Goal: Information Seeking & Learning: Learn about a topic

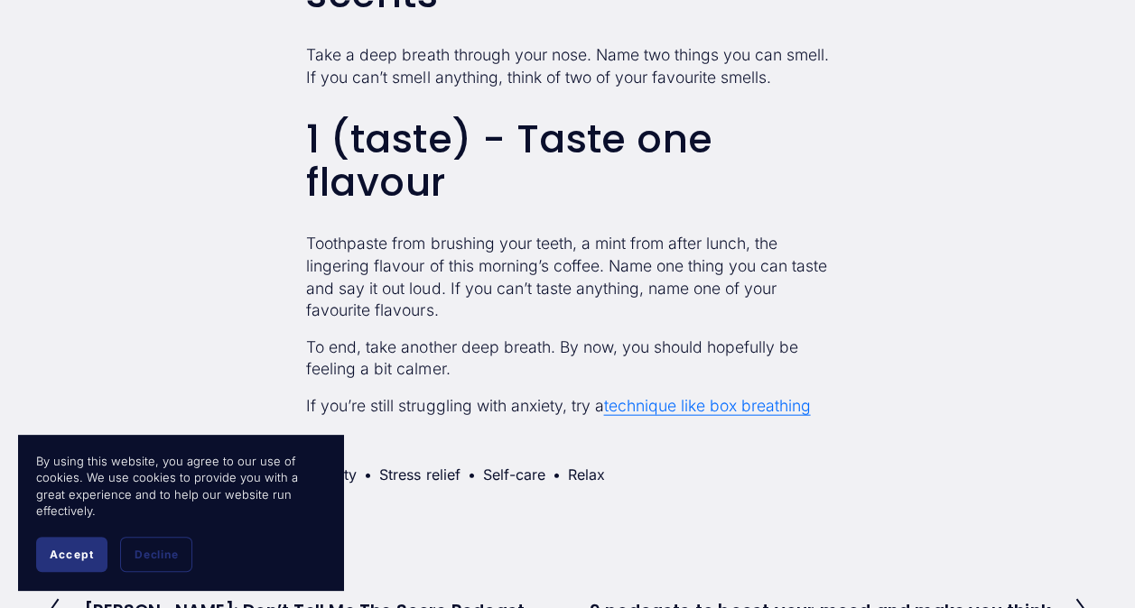
scroll to position [2076, 0]
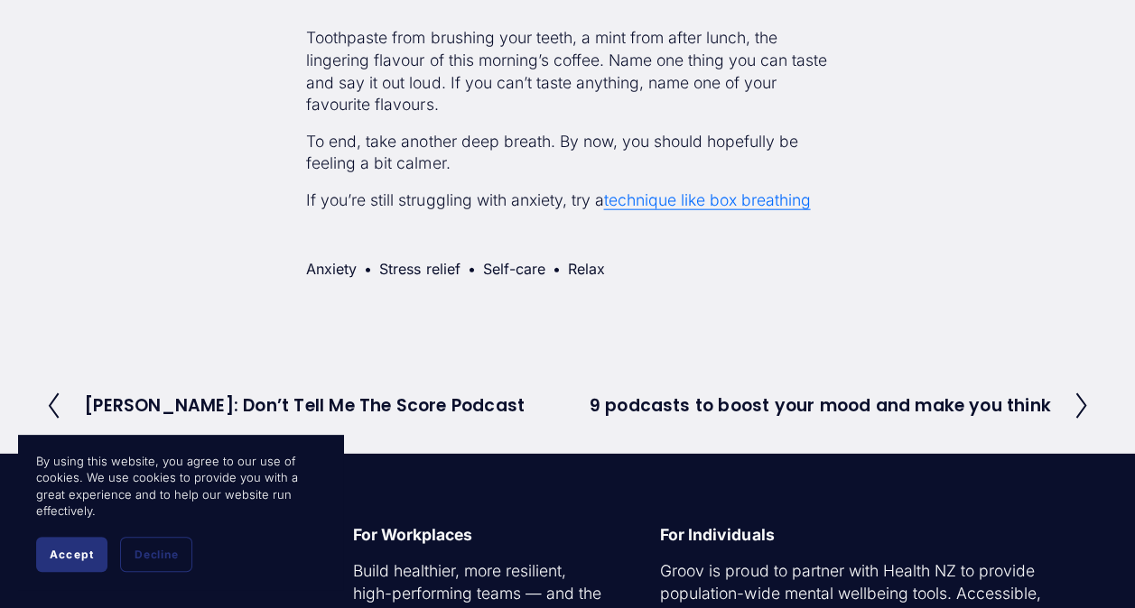
click at [699, 204] on link "technique like box breathing" at bounding box center [706, 199] width 207 height 19
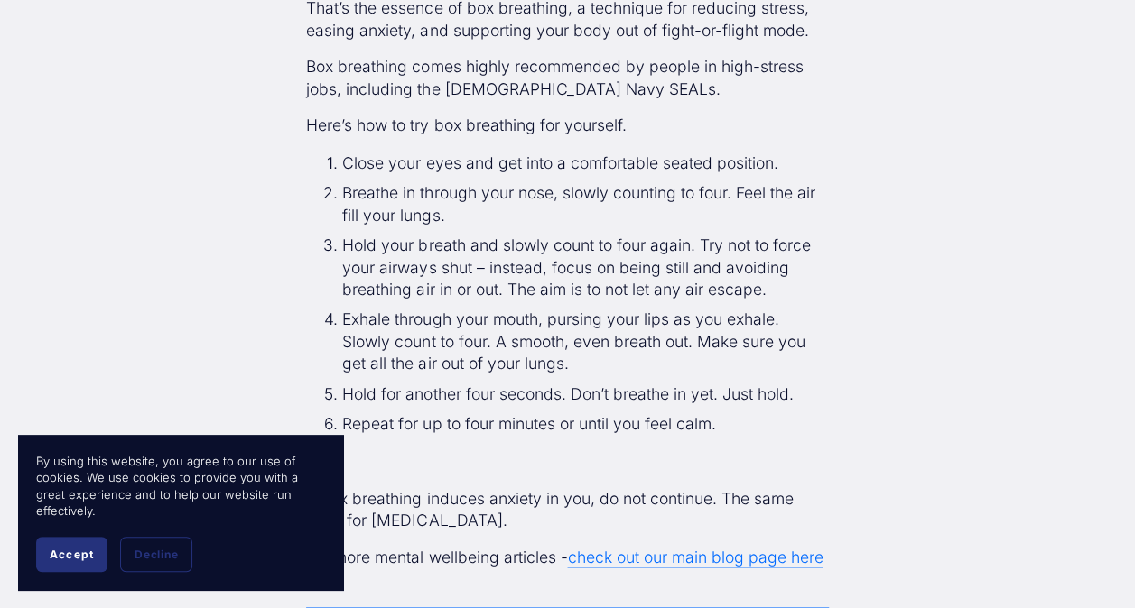
scroll to position [903, 0]
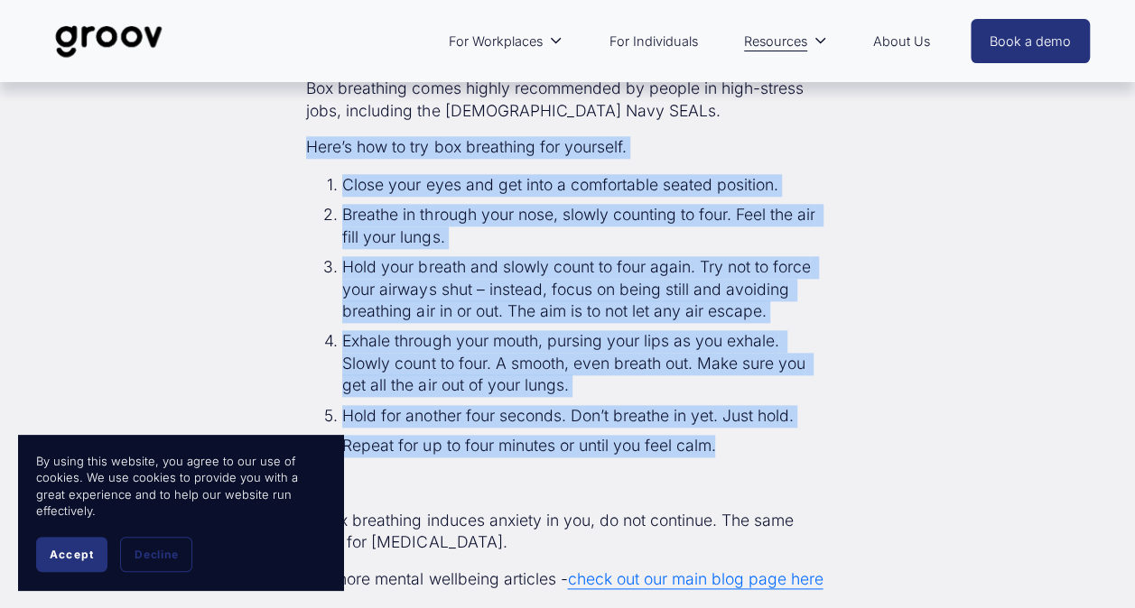
drag, startPoint x: 307, startPoint y: 246, endPoint x: 822, endPoint y: 540, distance: 593.6
click at [822, 540] on div "Box breathing is a simple yet powerful breathing technique that helps to reduce…" at bounding box center [567, 256] width 522 height 667
copy div "Here’s how to try box breathing for yourself. Close your eyes and get into a co…"
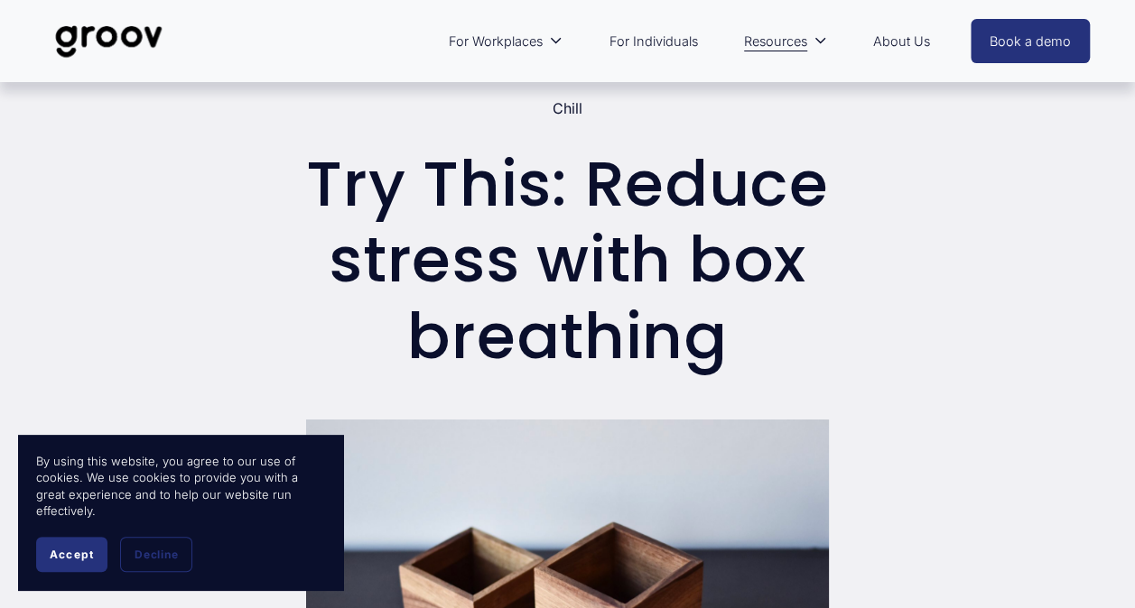
scroll to position [0, 0]
